Goal: Transaction & Acquisition: Subscribe to service/newsletter

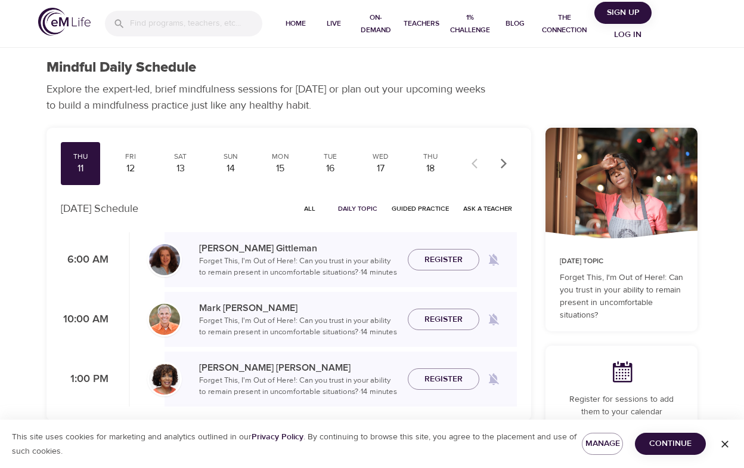
click at [629, 35] on span "Log in" at bounding box center [628, 34] width 48 height 15
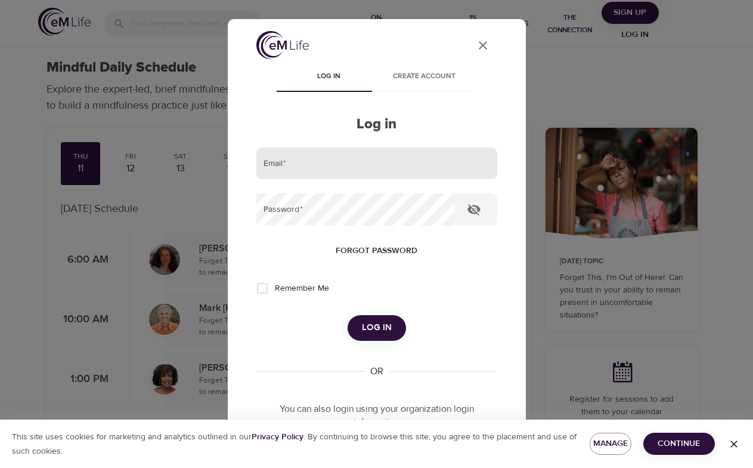
click at [414, 167] on input "email" at bounding box center [377, 163] width 241 height 32
type input "[PERSON_NAME][EMAIL_ADDRESS][PERSON_NAME][DOMAIN_NAME]"
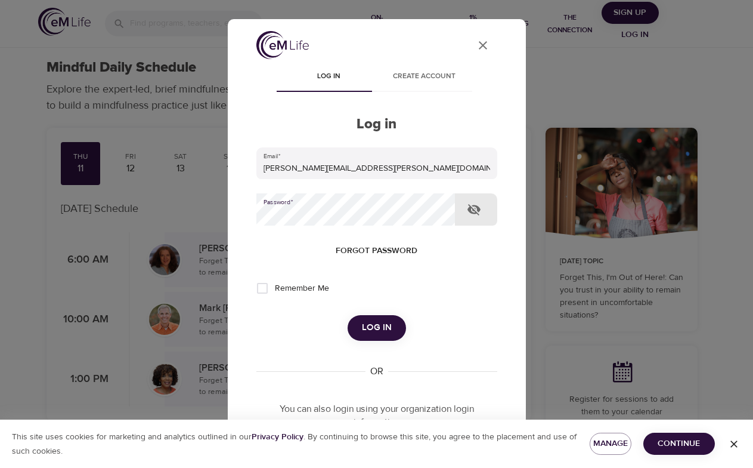
click at [348, 315] on button "Log in" at bounding box center [377, 327] width 58 height 25
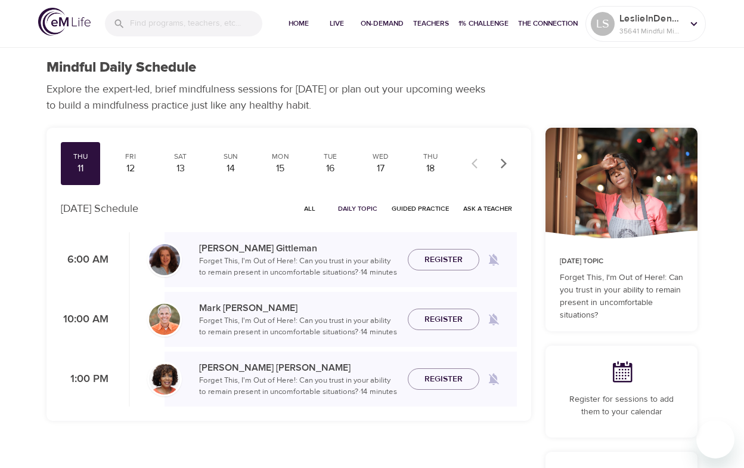
checkbox input "true"
click at [296, 24] on span "Home" at bounding box center [299, 23] width 29 height 13
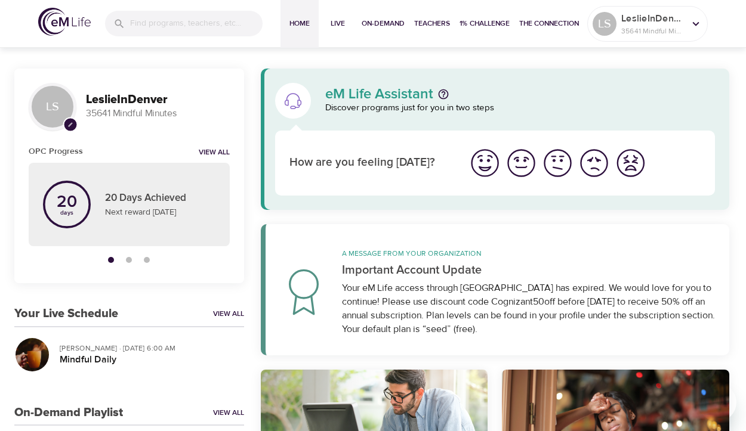
scroll to position [377, 0]
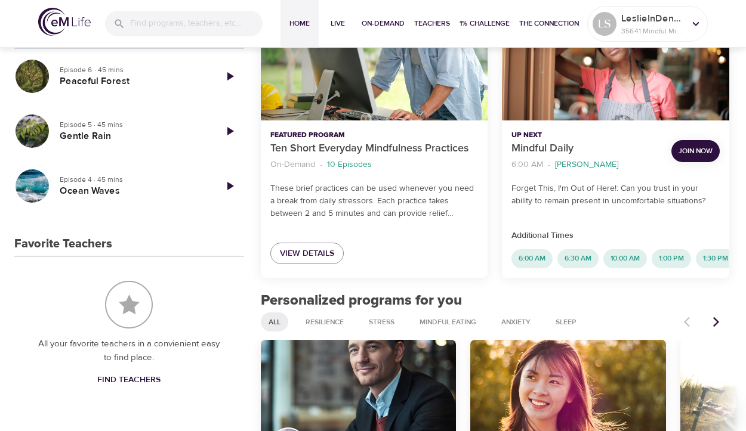
click at [700, 151] on span "Join Now" at bounding box center [695, 151] width 34 height 13
